Goal: Task Accomplishment & Management: Use online tool/utility

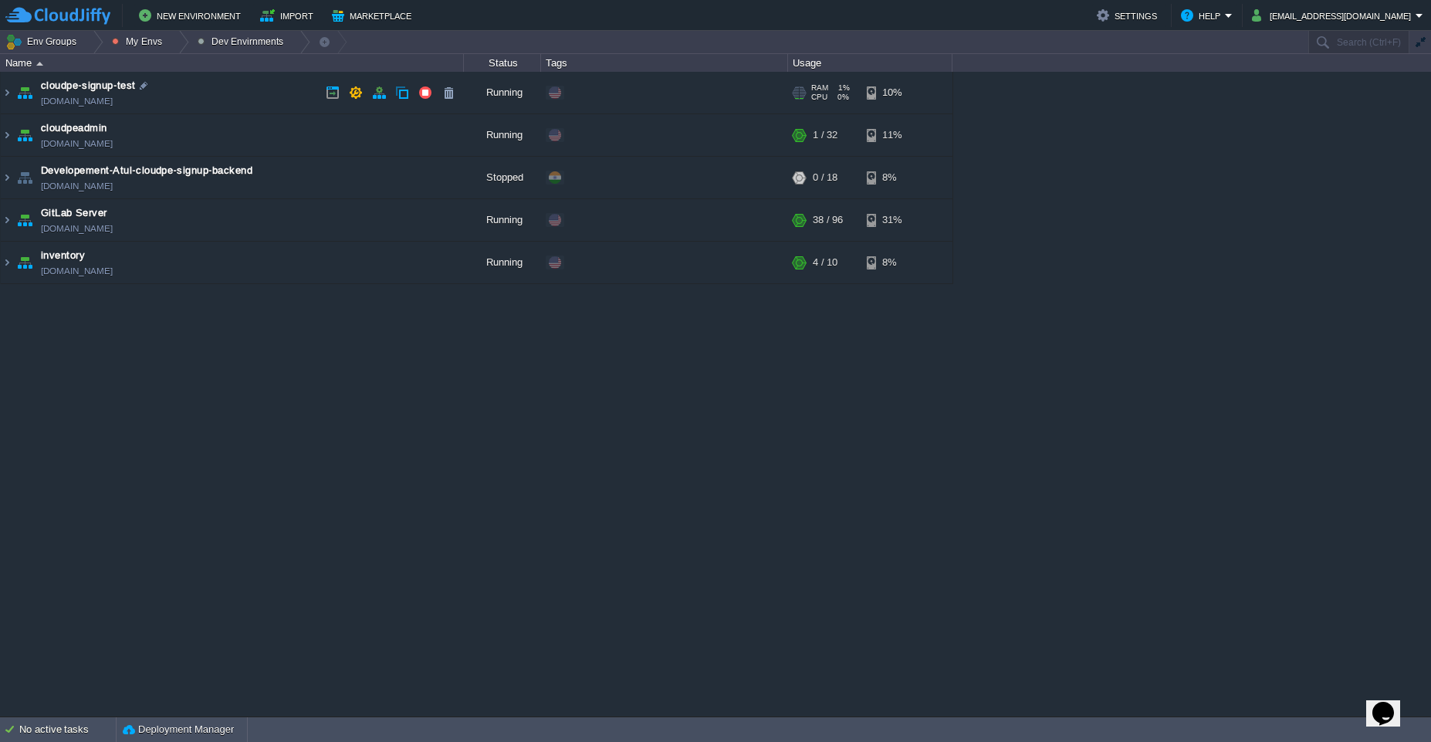
click at [259, 86] on td "cloudpe-signup-test [DOMAIN_NAME]" at bounding box center [232, 93] width 463 height 42
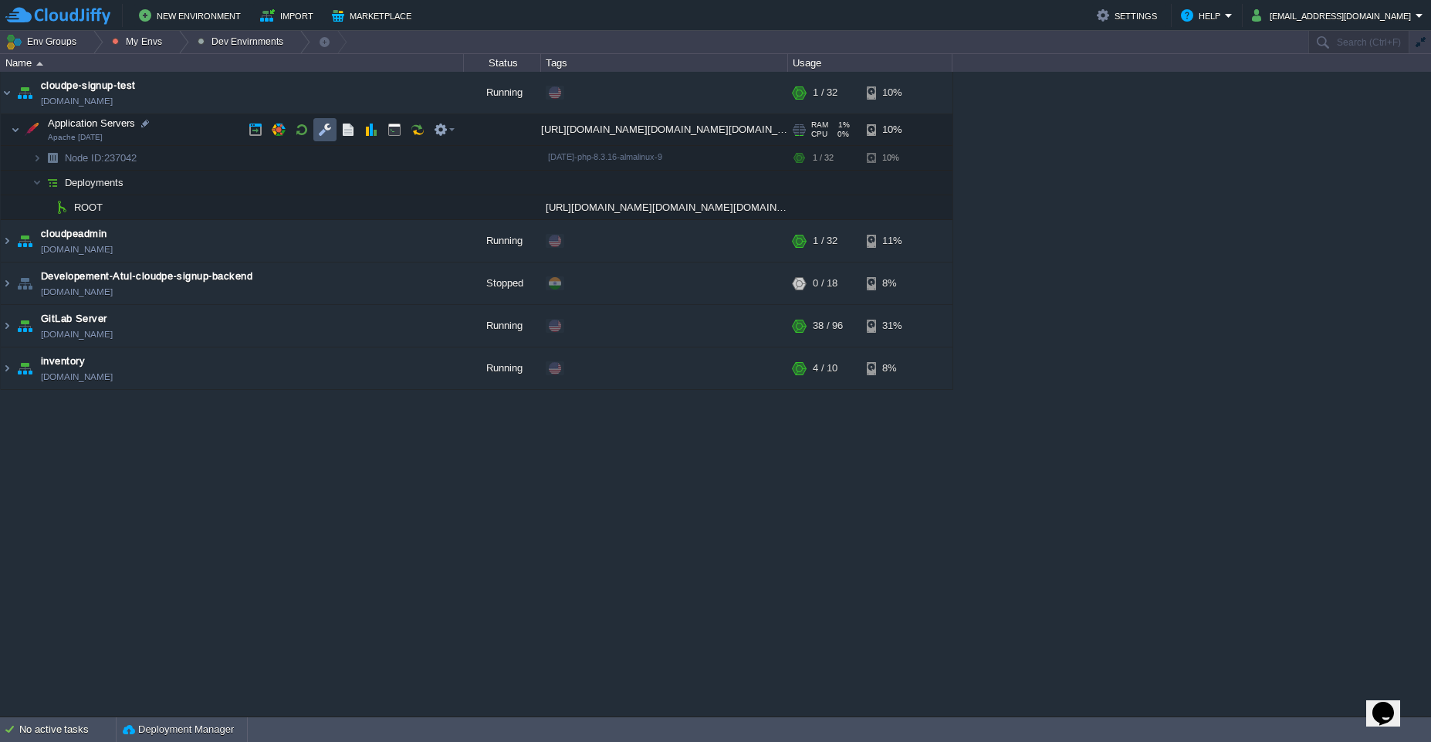
click at [318, 127] on button "button" at bounding box center [325, 130] width 14 height 14
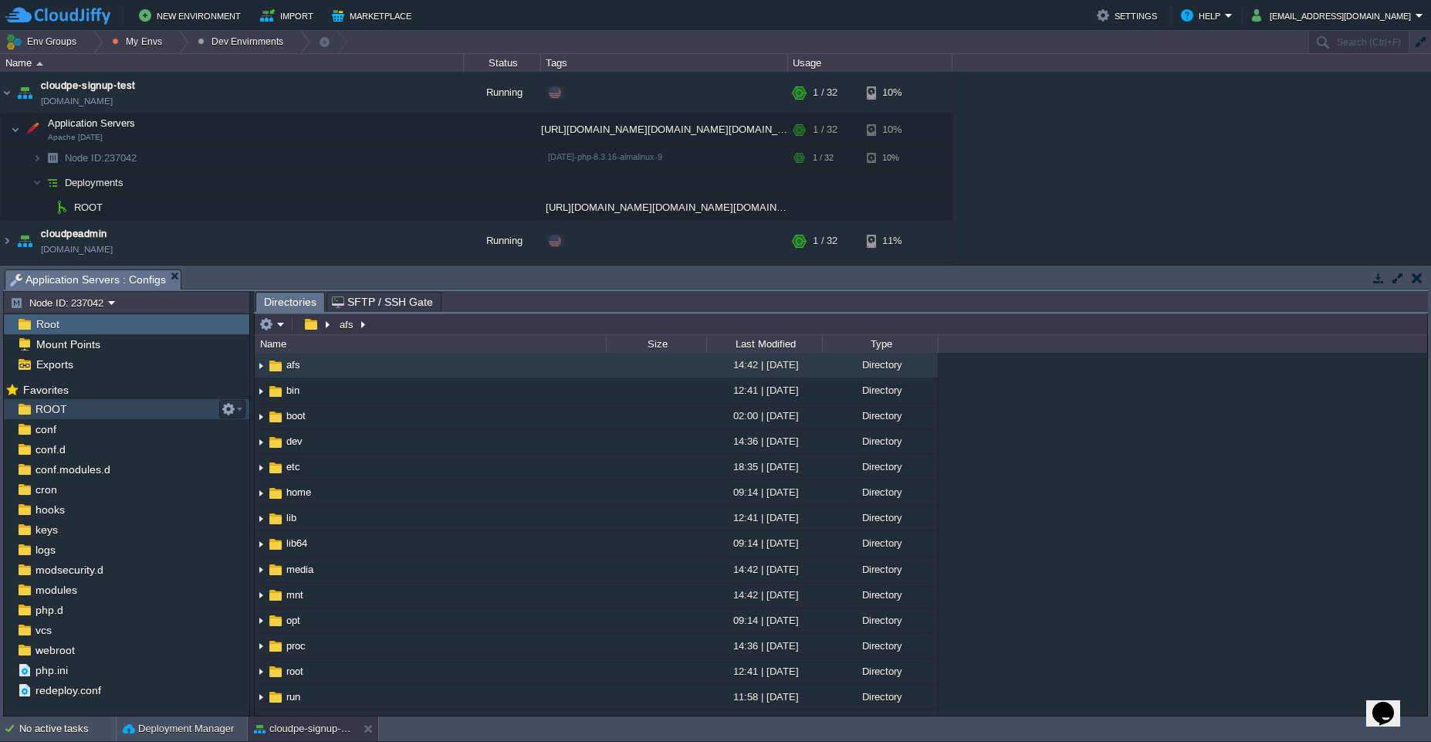
click at [46, 412] on span "ROOT" at bounding box center [50, 409] width 37 height 14
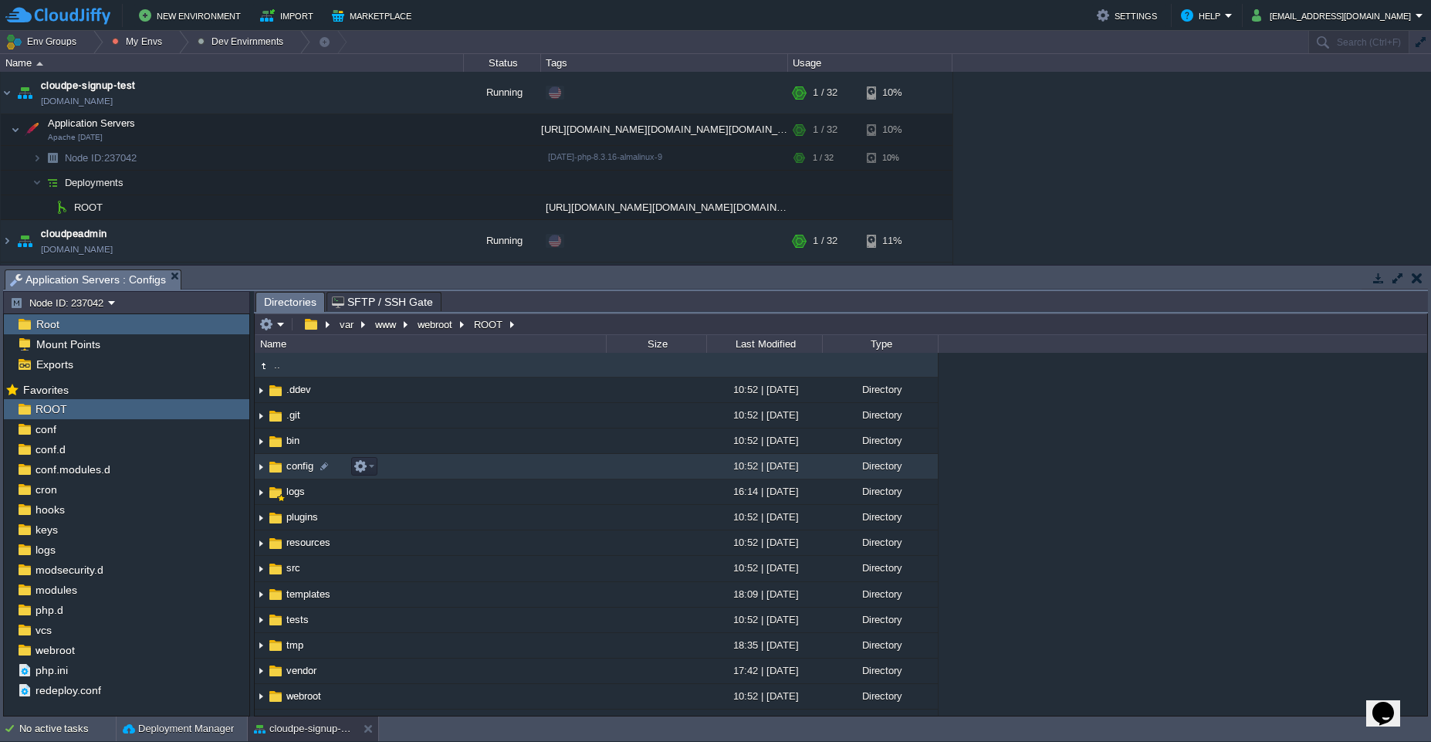
click at [553, 471] on td "config" at bounding box center [430, 466] width 351 height 25
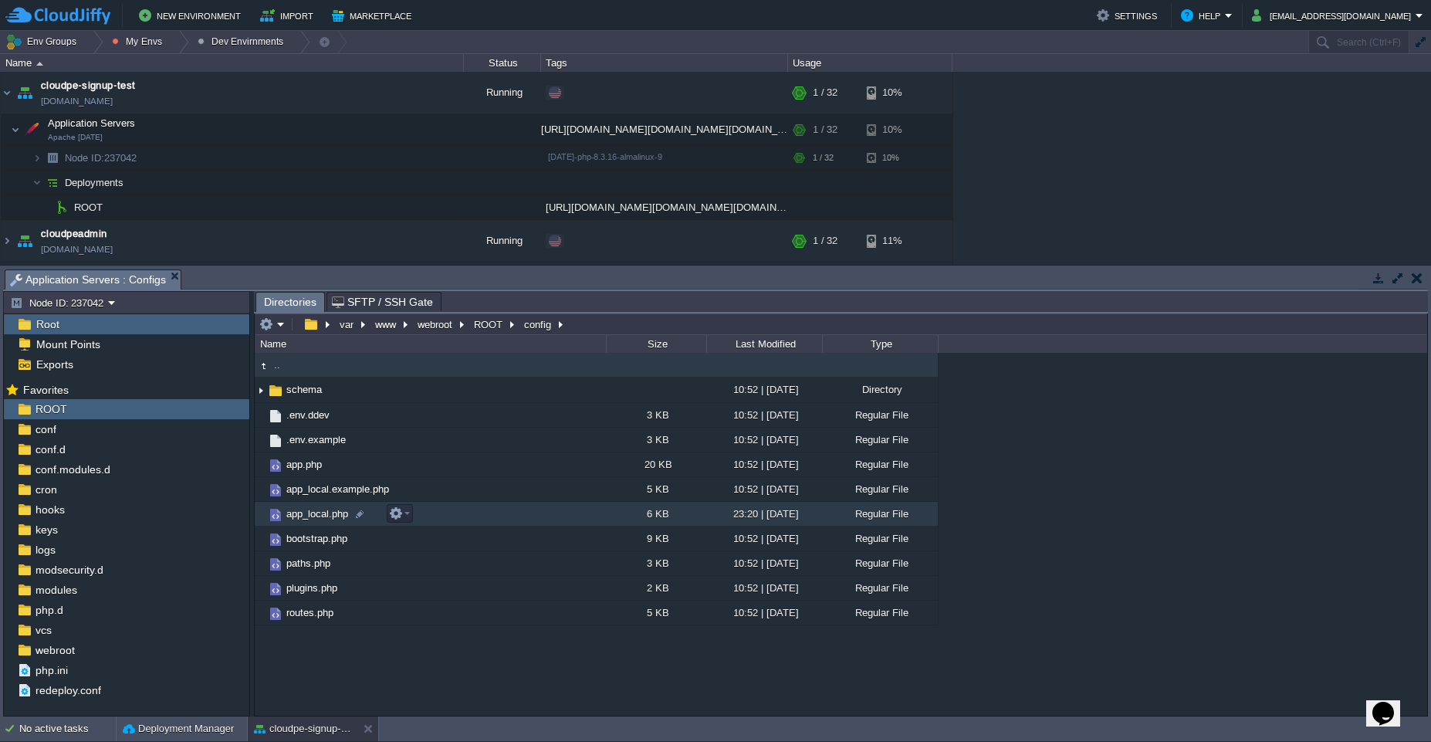
click at [553, 516] on td "app_local.php" at bounding box center [430, 514] width 351 height 25
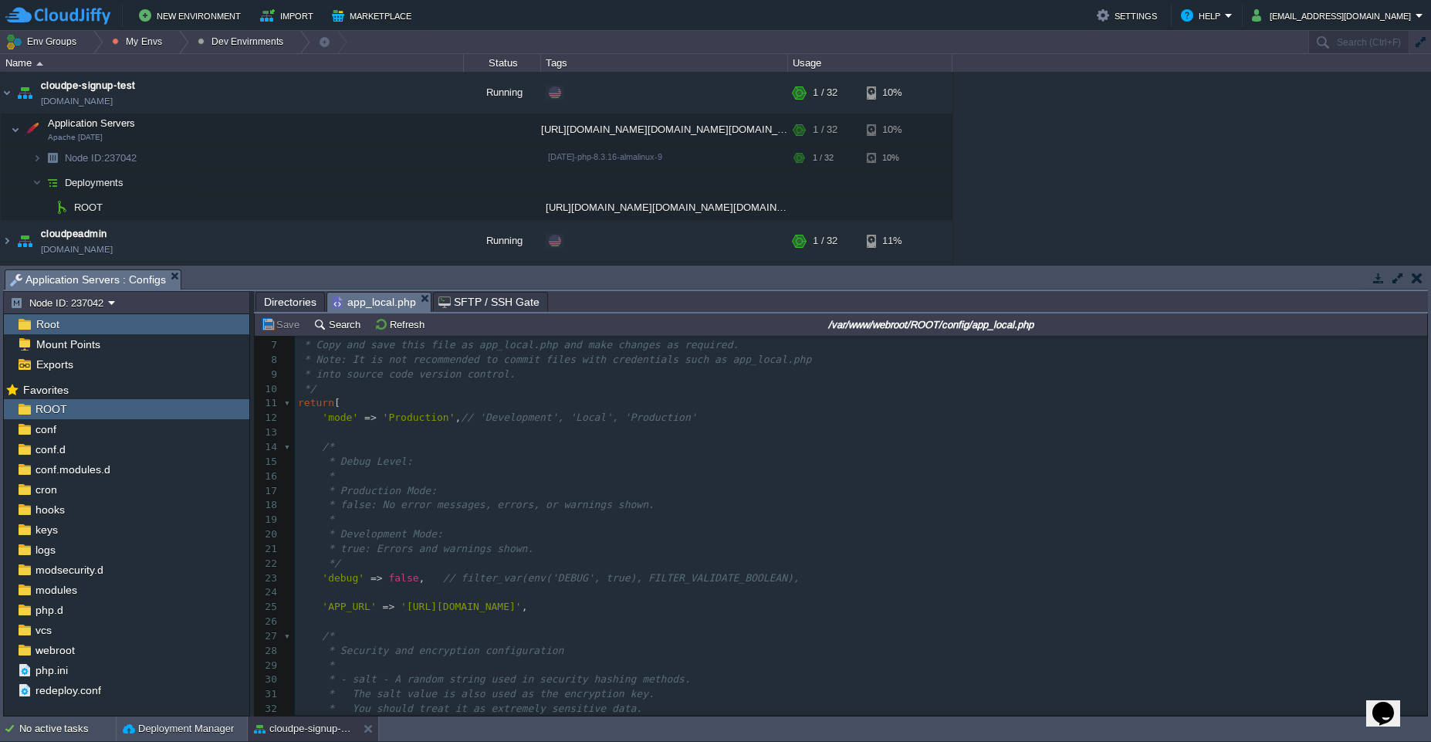
scroll to position [85, 0]
click at [461, 472] on div "180 1 <?php 2 ​ 3 use function Cake\Core\env ; 4 ​ 5 /* 6 * Local configuration…" at bounding box center [861, 684] width 1132 height 756
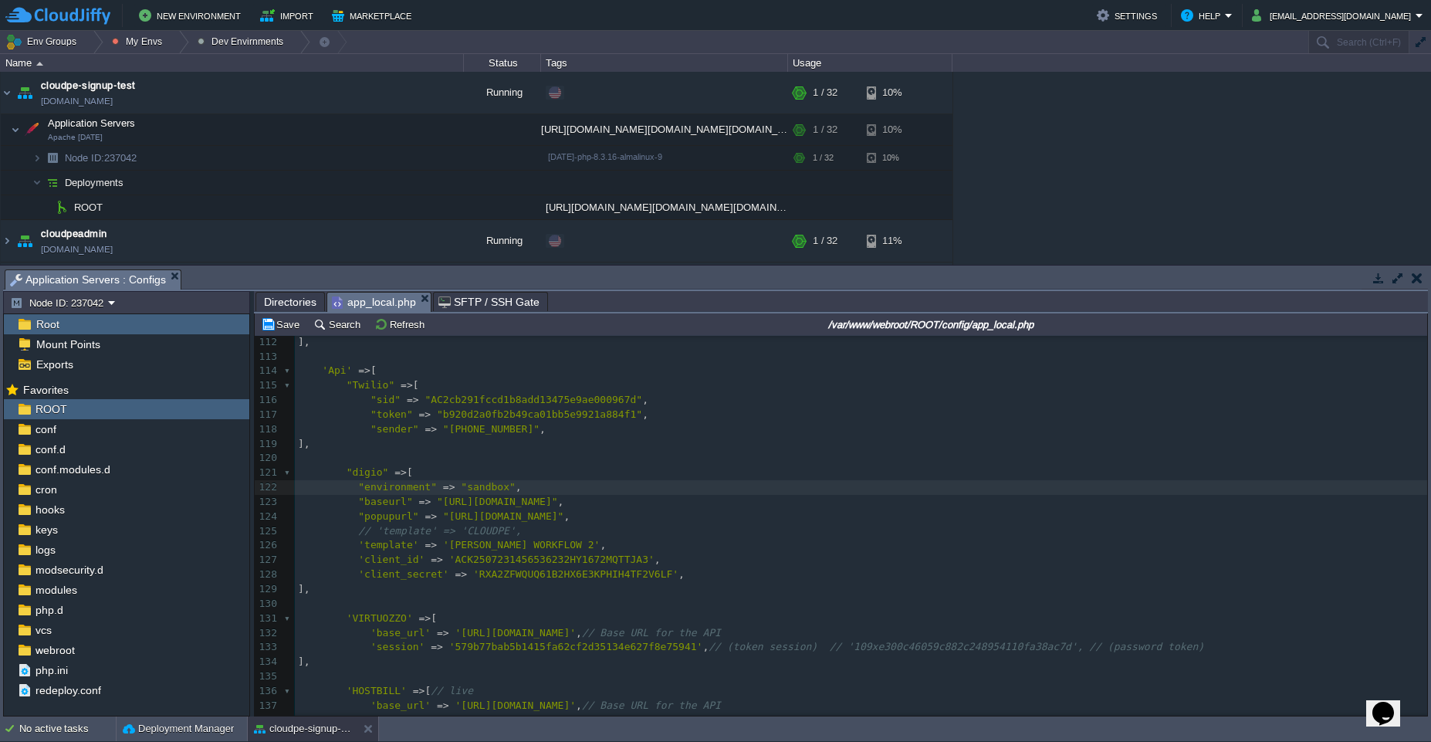
type textarea ""baseurl" => "[URL][DOMAIN_NAME]", "popupurl" => "[URL][DOMAIN_NAME]","
click at [616, 543] on pre "'template' => '[PERSON_NAME] WORKFLOW 2' ," at bounding box center [861, 545] width 1132 height 15
type textarea "'client_id' => 'ACK2507231456536232HY1672MQTTJA3', 'client_secret' => 'RXA2ZFWQ…"
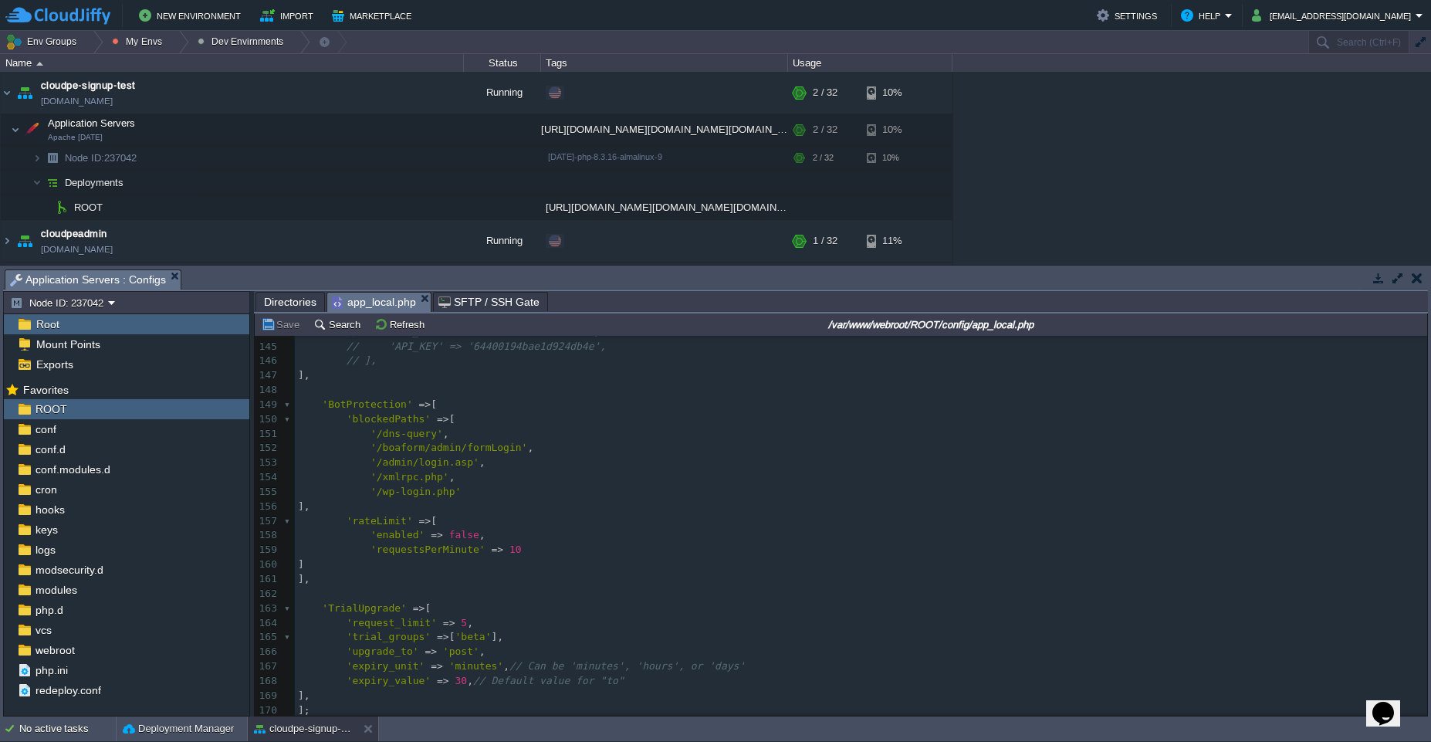
scroll to position [2102, 0]
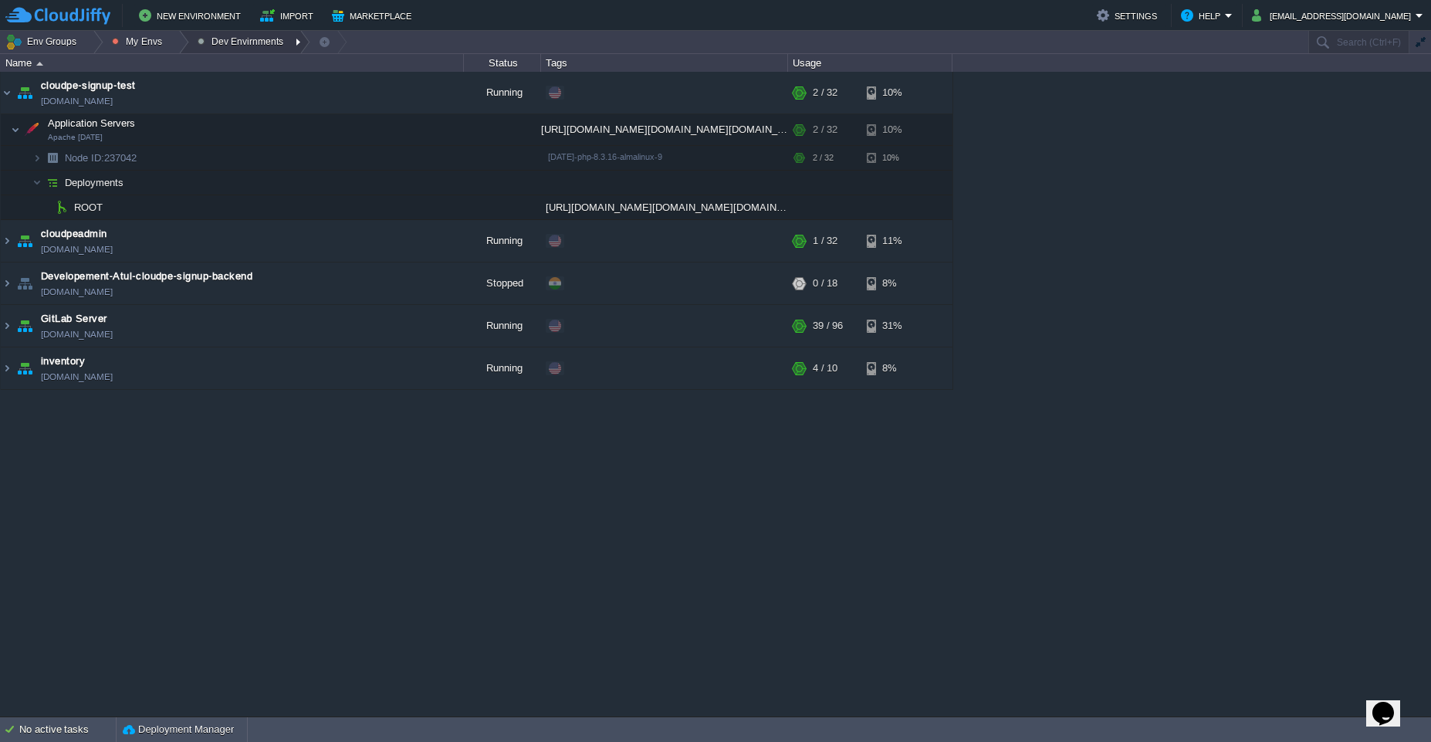
click at [222, 39] on button "Dev Envirnments" at bounding box center [243, 42] width 91 height 22
click at [171, 46] on div at bounding box center [178, 42] width 21 height 22
click at [174, 84] on span "Production Envirnment" at bounding box center [178, 84] width 102 height 12
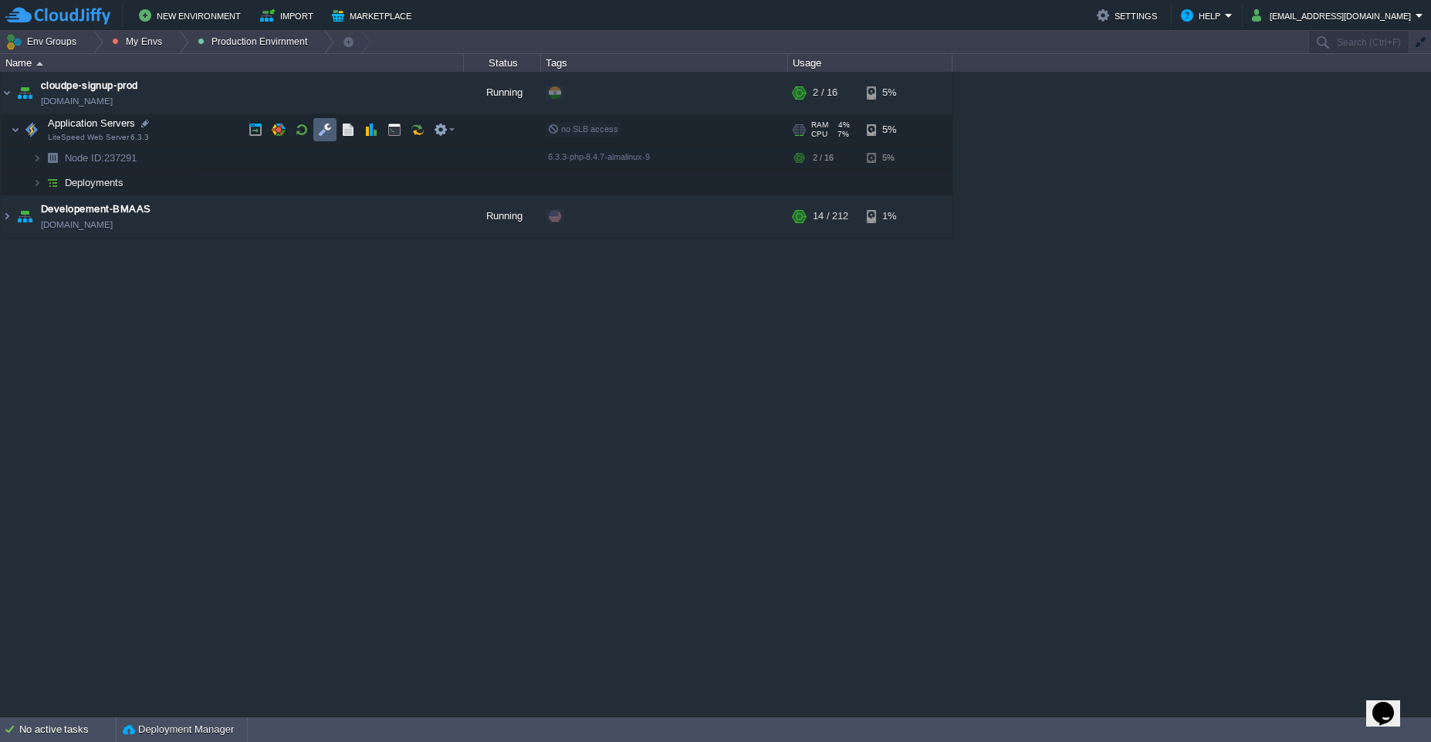
click at [316, 127] on td at bounding box center [324, 129] width 23 height 23
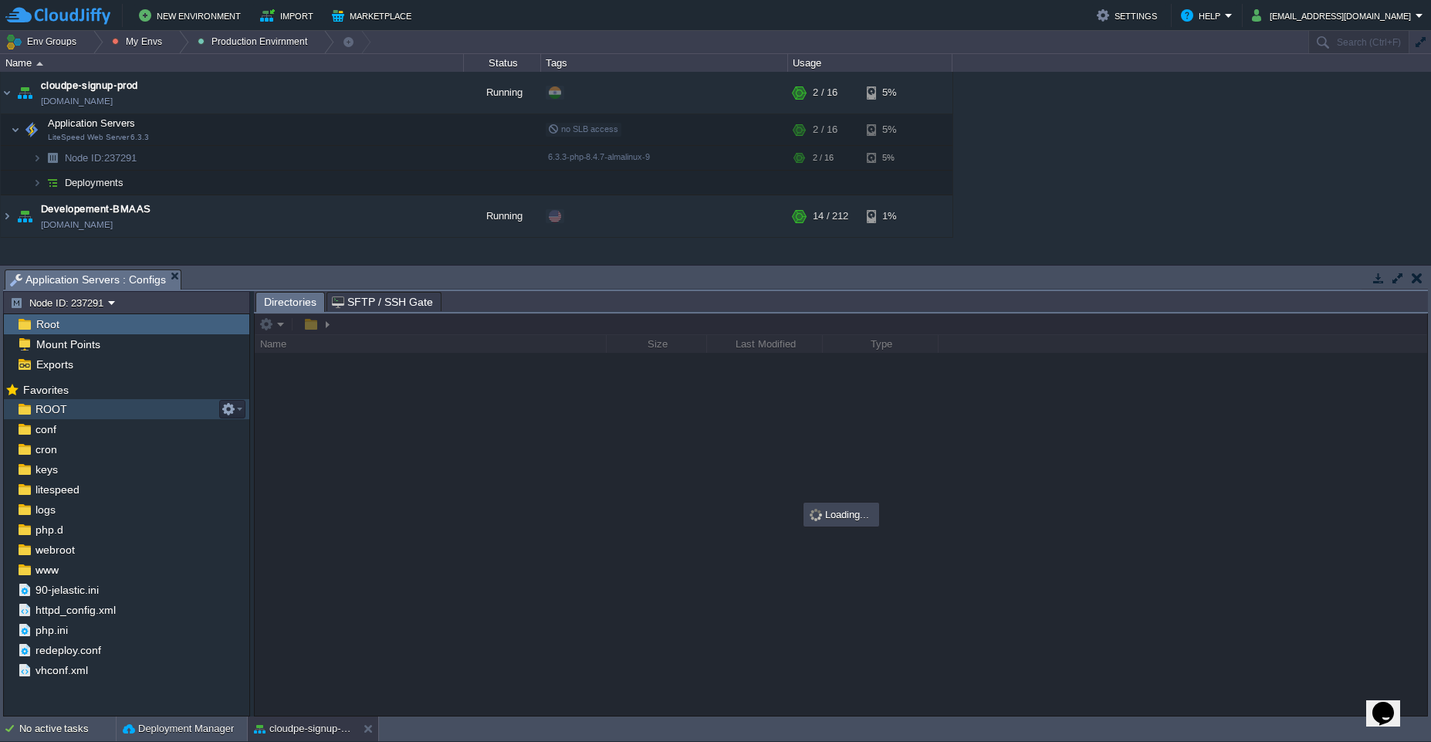
click at [86, 405] on div "ROOT" at bounding box center [126, 409] width 245 height 20
click at [124, 412] on div "ROOT" at bounding box center [126, 409] width 245 height 20
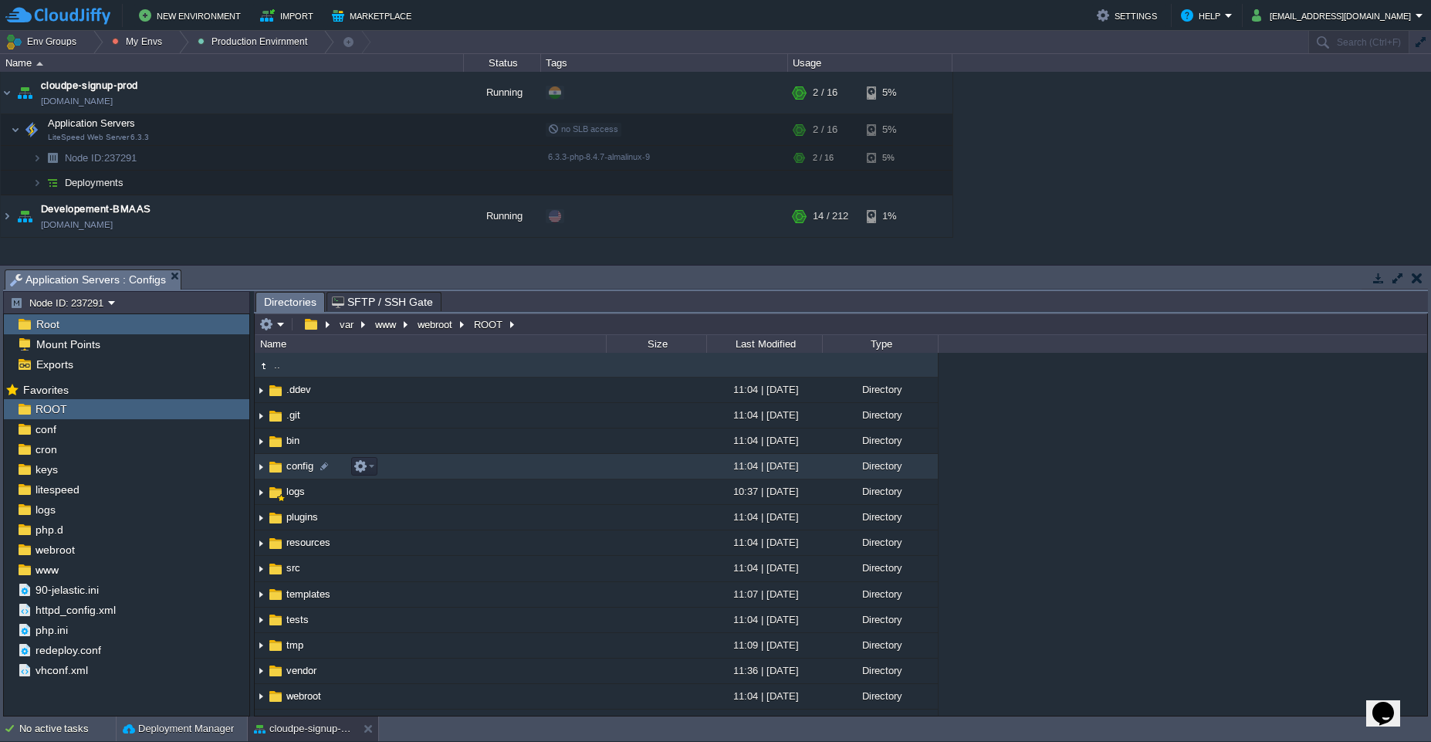
click at [640, 458] on td at bounding box center [656, 466] width 100 height 25
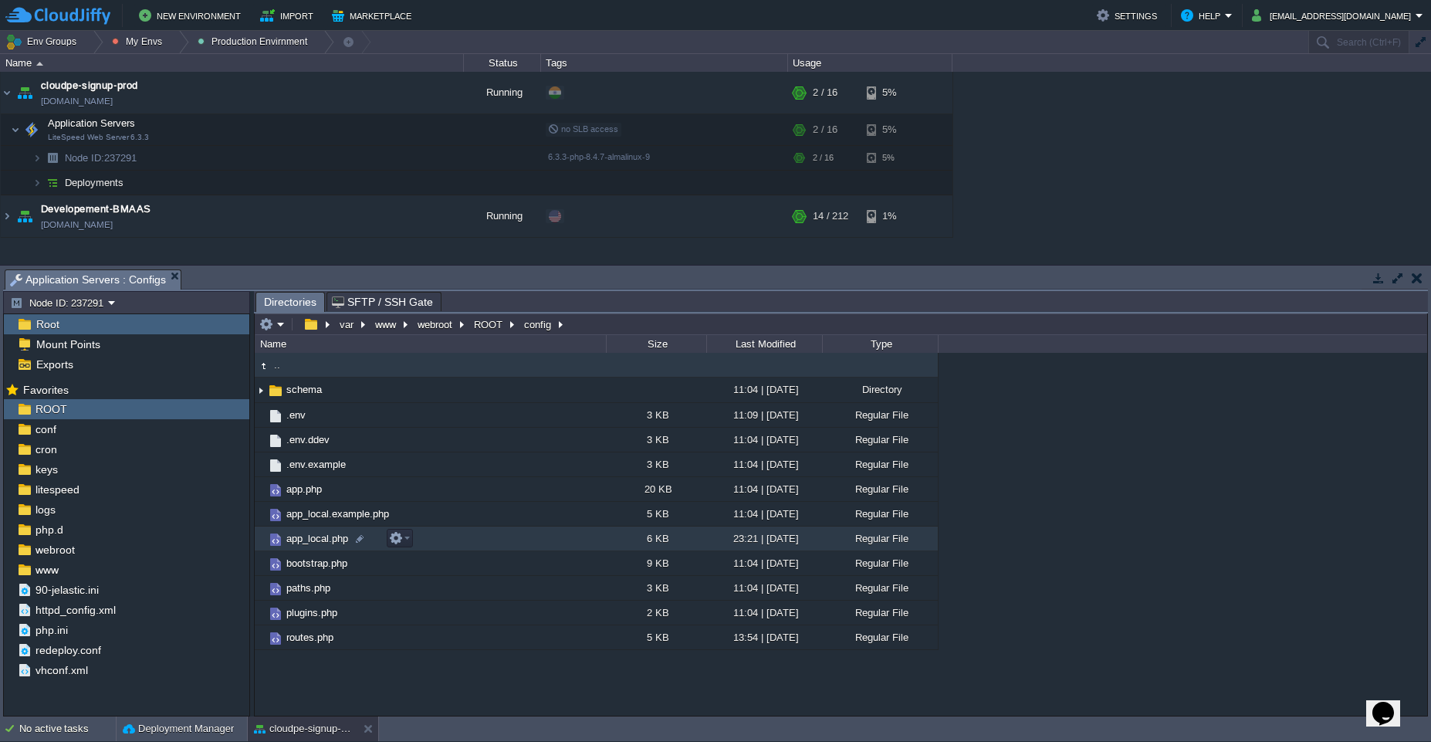
click at [541, 537] on td "app_local.php" at bounding box center [430, 538] width 351 height 25
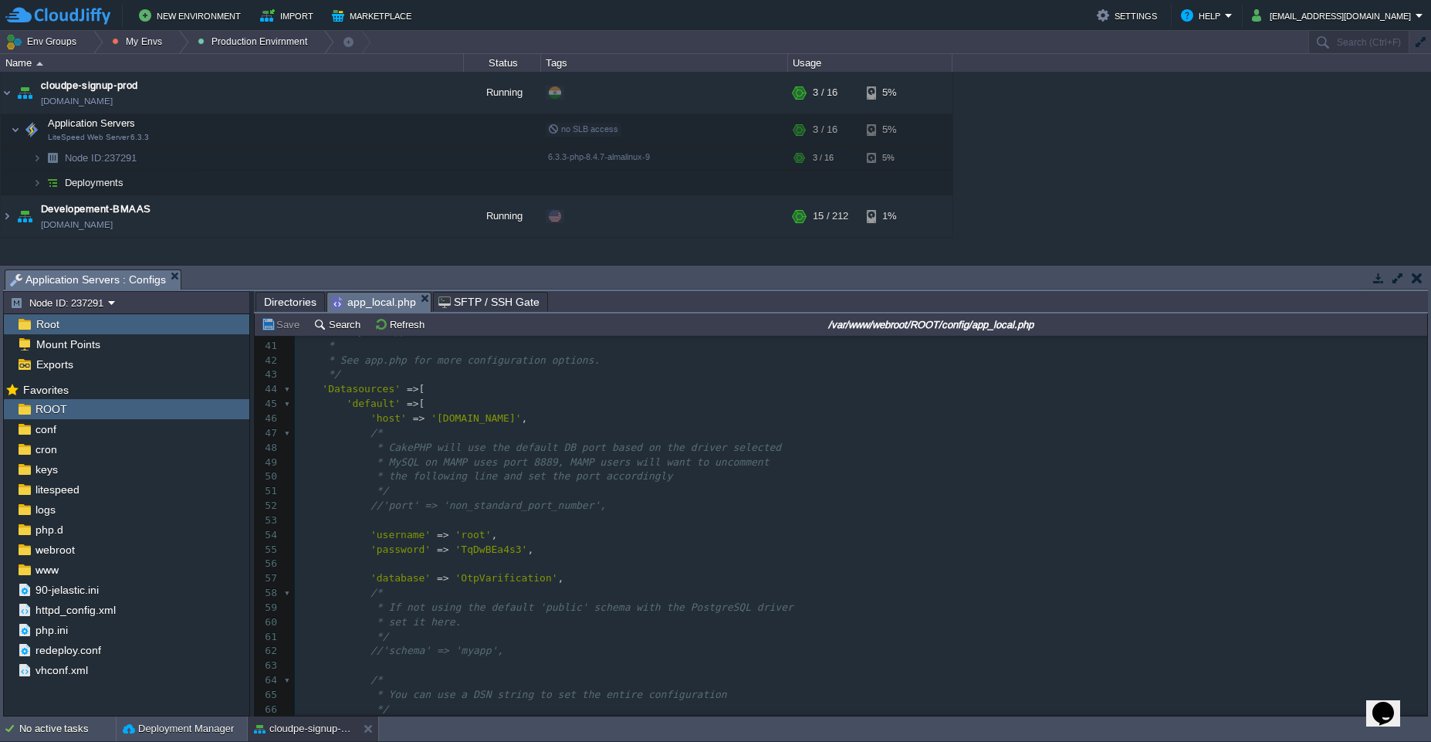
scroll to position [593, 0]
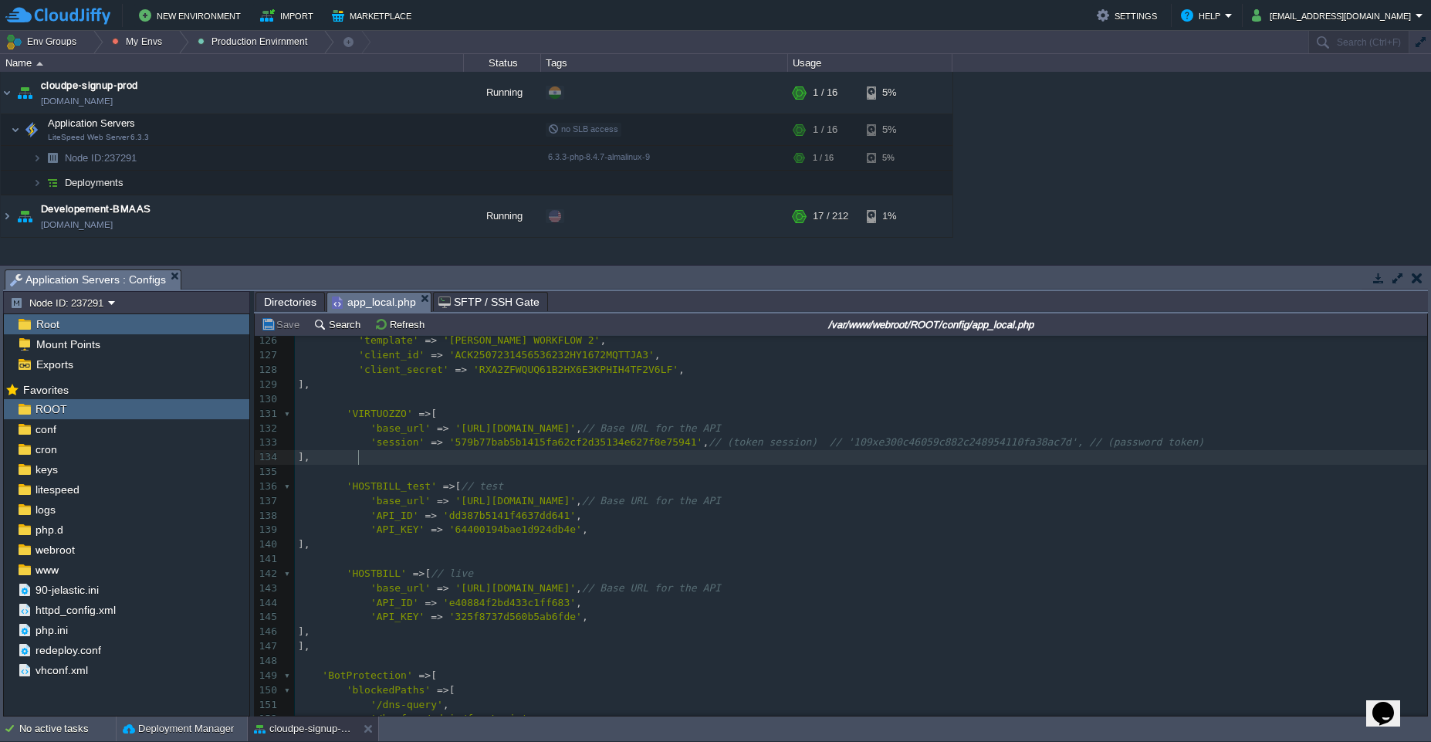
click at [364, 460] on div "xxxxxxxxxx <?php 116 "sid" => "AC2cb291fccd1b8add13475e9ae000967d" , 117 "token…" at bounding box center [861, 573] width 1132 height 771
type textarea "'HOSTBILL_test' => [ // test 'base_url' => '[URL][DOMAIN_NAME]', // Base URL fo…"
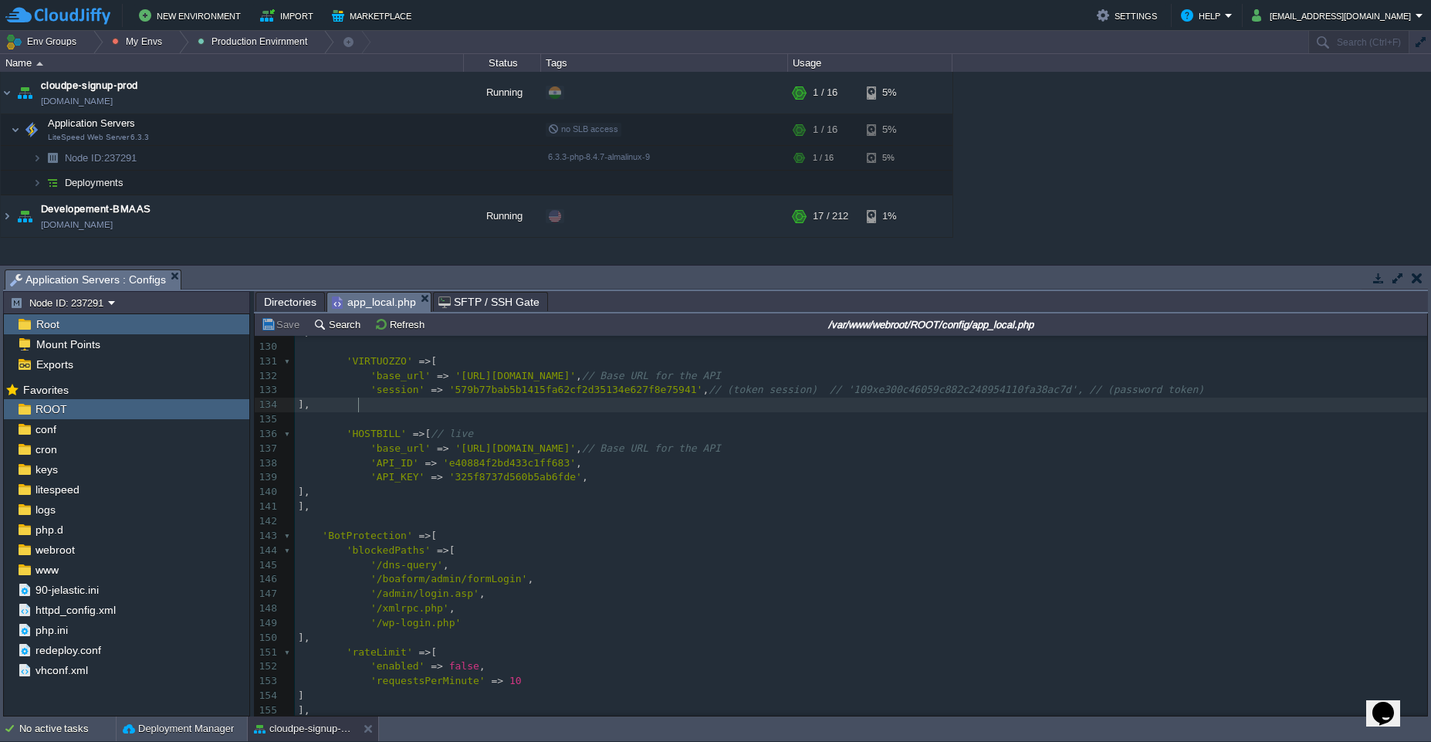
scroll to position [1875, 0]
click at [431, 434] on span "[" at bounding box center [428, 434] width 6 height 12
type textarea "// live"
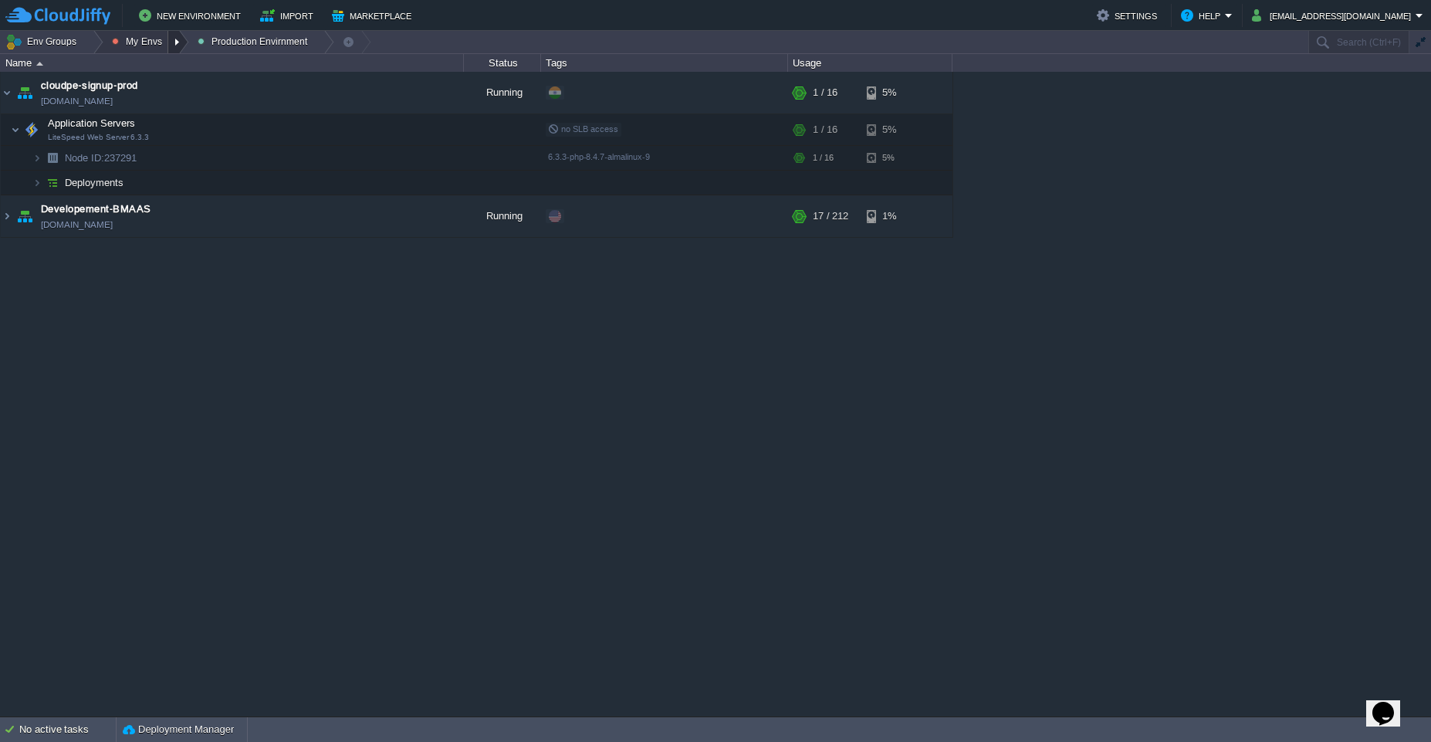
click at [173, 45] on div at bounding box center [178, 42] width 21 height 22
click at [163, 70] on span "Dev Envirnments" at bounding box center [165, 65] width 77 height 12
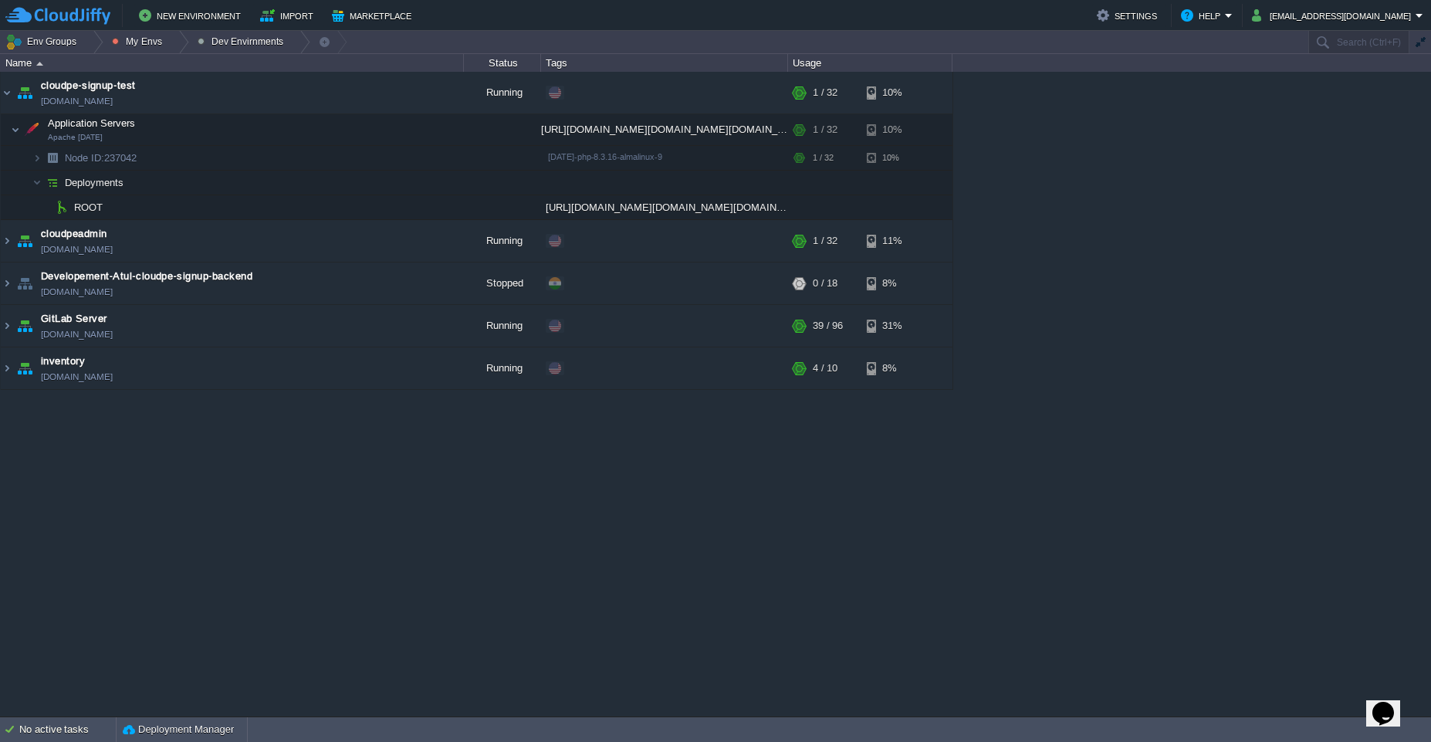
click at [303, 519] on div "cloudpe website -developemeny environment [DOMAIN_NAME] Running [PERSON_NAME] +…" at bounding box center [715, 394] width 1431 height 645
